Goal: Check status: Check status

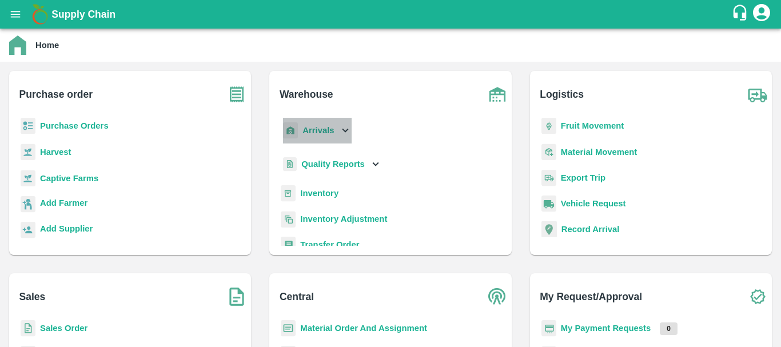
click at [318, 130] on b "Arrivals" at bounding box center [317, 130] width 31 height 9
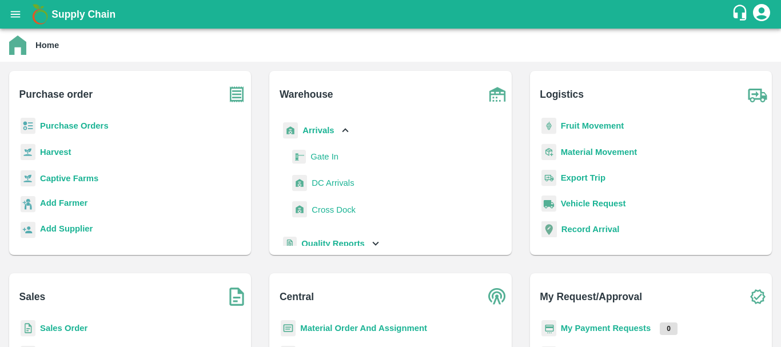
click at [326, 177] on span "DC Arrivals" at bounding box center [333, 183] width 42 height 13
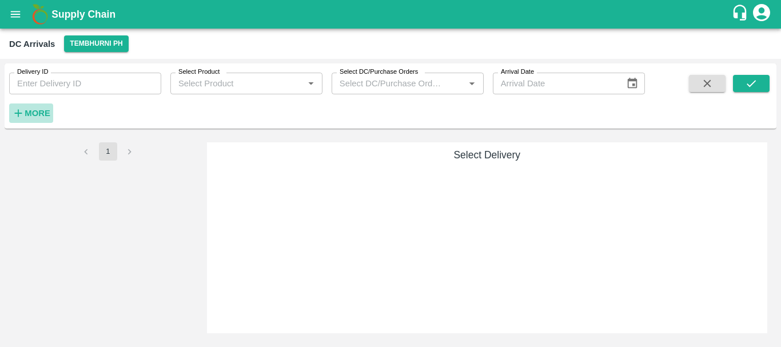
click at [29, 110] on strong "More" at bounding box center [38, 113] width 26 height 9
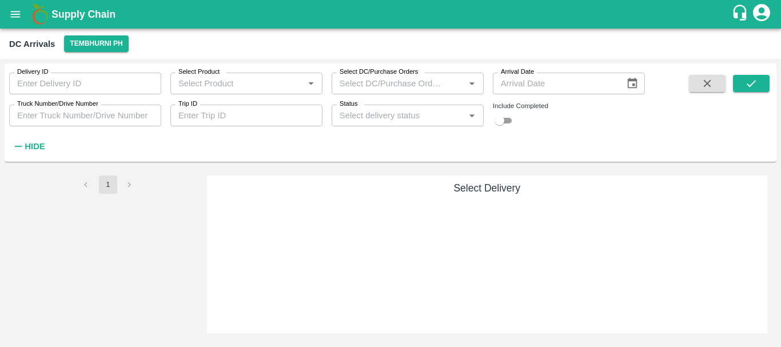
click at [229, 181] on h6 "Select Delivery" at bounding box center [488, 188] width 552 height 16
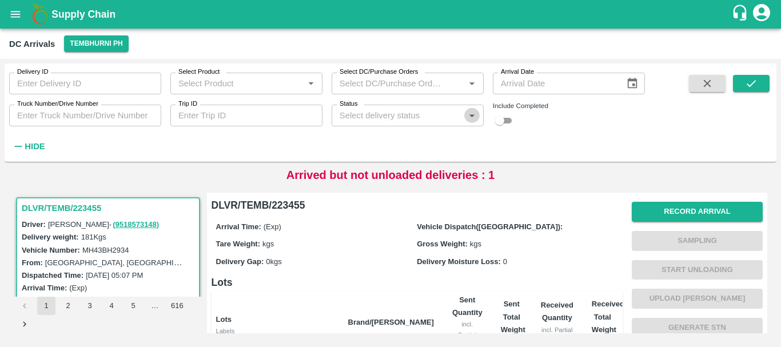
click at [471, 115] on icon "Open" at bounding box center [471, 115] width 5 height 3
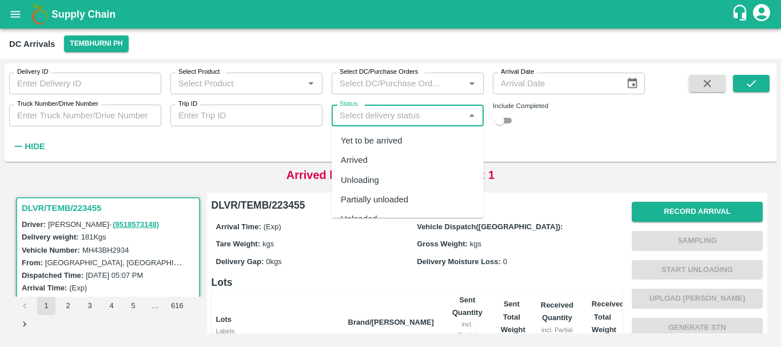
scroll to position [35, 0]
click at [378, 199] on div "Completed" at bounding box center [361, 203] width 41 height 13
type input "Completed"
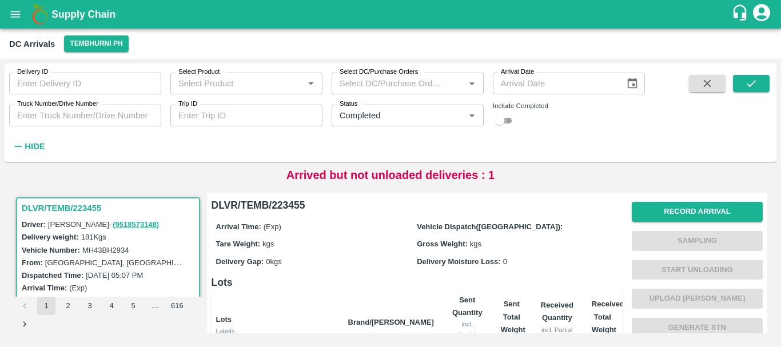
click at [508, 114] on input "checkbox" at bounding box center [499, 121] width 41 height 14
checkbox input "true"
click at [735, 86] on button "submit" at bounding box center [751, 83] width 37 height 17
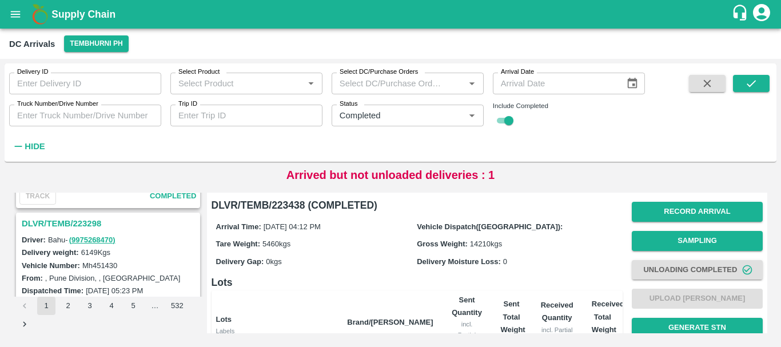
scroll to position [3636, 0]
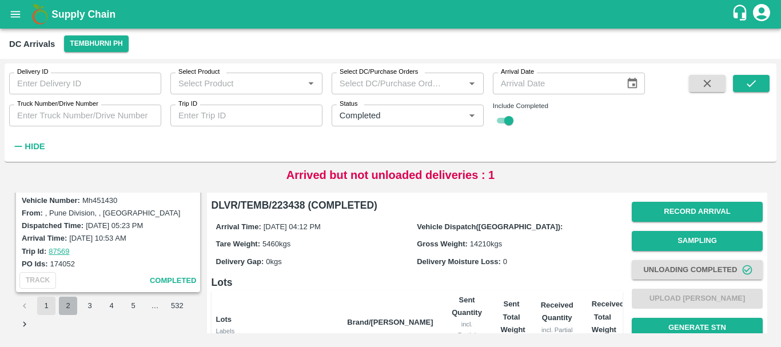
click at [73, 310] on button "2" at bounding box center [68, 306] width 18 height 18
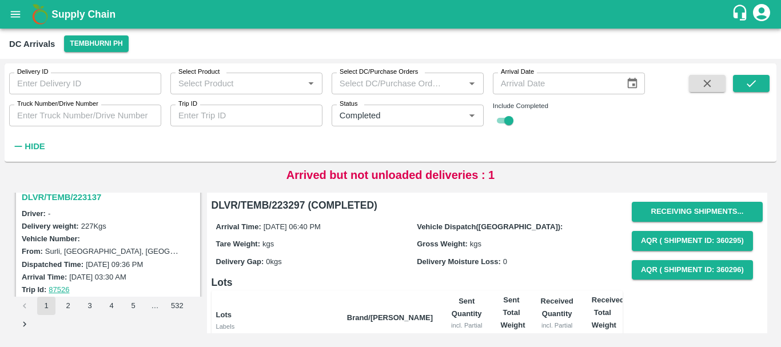
scroll to position [1836, 0]
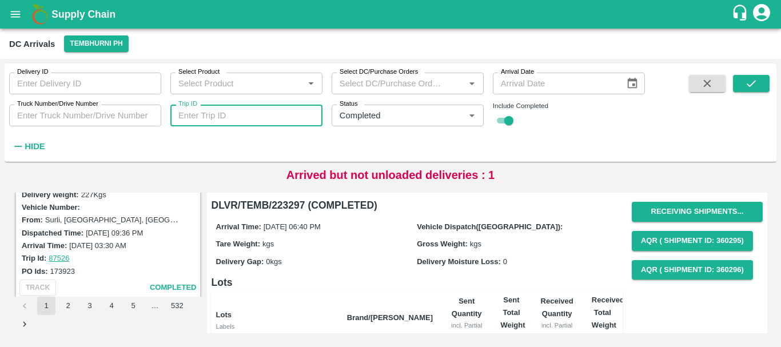
click at [202, 117] on input "Trip ID" at bounding box center [246, 116] width 152 height 22
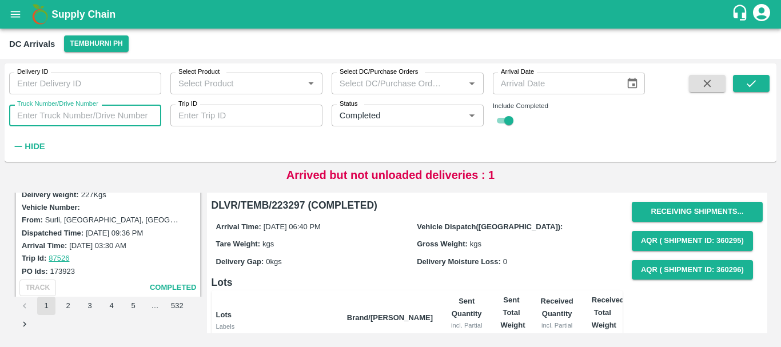
click at [103, 108] on input "Truck Number/Drive Number" at bounding box center [85, 116] width 152 height 22
type input "1104"
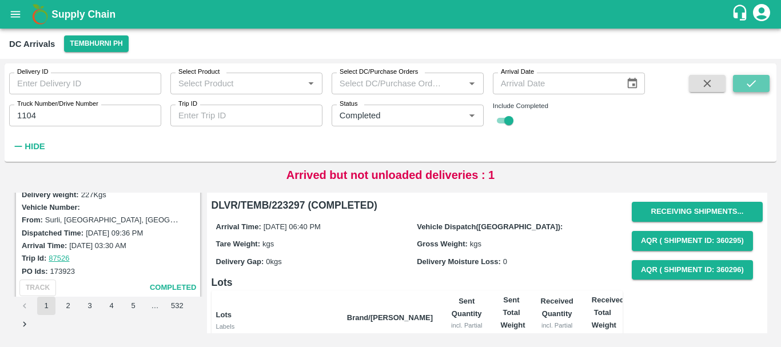
click at [744, 75] on button "submit" at bounding box center [751, 83] width 37 height 17
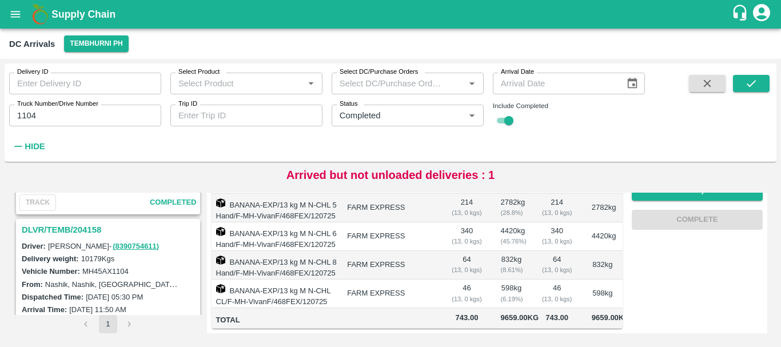
scroll to position [276, 0]
click at [82, 229] on h3 "DLVR/TEMB/204158" at bounding box center [110, 231] width 176 height 15
